Goal: Task Accomplishment & Management: Manage account settings

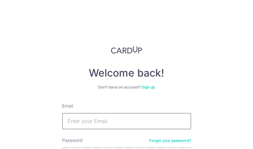
type input "[EMAIL_ADDRESS][DOMAIN_NAME]"
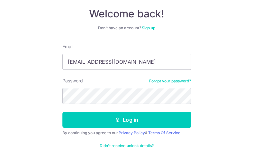
scroll to position [59, 0]
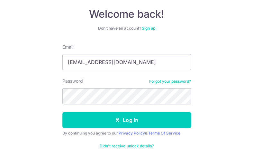
click at [144, 112] on button "Log in" at bounding box center [126, 120] width 128 height 16
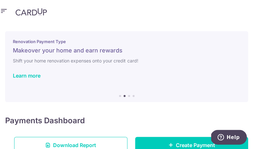
click at [76, 119] on h4 "Payments Dashboard" at bounding box center [45, 121] width 80 height 12
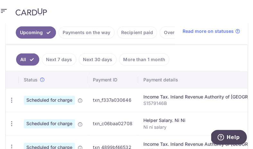
scroll to position [169, 0]
click at [82, 101] on icon at bounding box center [79, 100] width 5 height 5
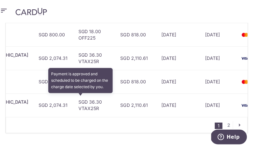
scroll to position [373, 0]
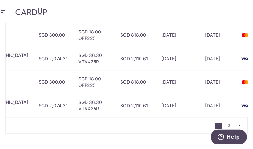
click at [231, 121] on link "2" at bounding box center [228, 125] width 8 height 8
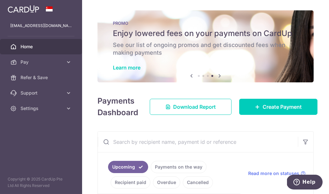
scroll to position [0, 0]
click at [0, 0] on icon "button" at bounding box center [0, 0] width 0 height 0
click at [40, 108] on span "Settings" at bounding box center [42, 108] width 42 height 6
click at [35, 140] on span "Logout" at bounding box center [42, 139] width 42 height 6
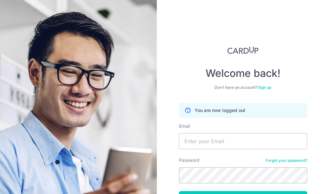
scroll to position [20, 0]
type input "[PERSON_NAME][EMAIL_ADDRESS][DOMAIN_NAME]"
